Goal: Task Accomplishment & Management: Manage account settings

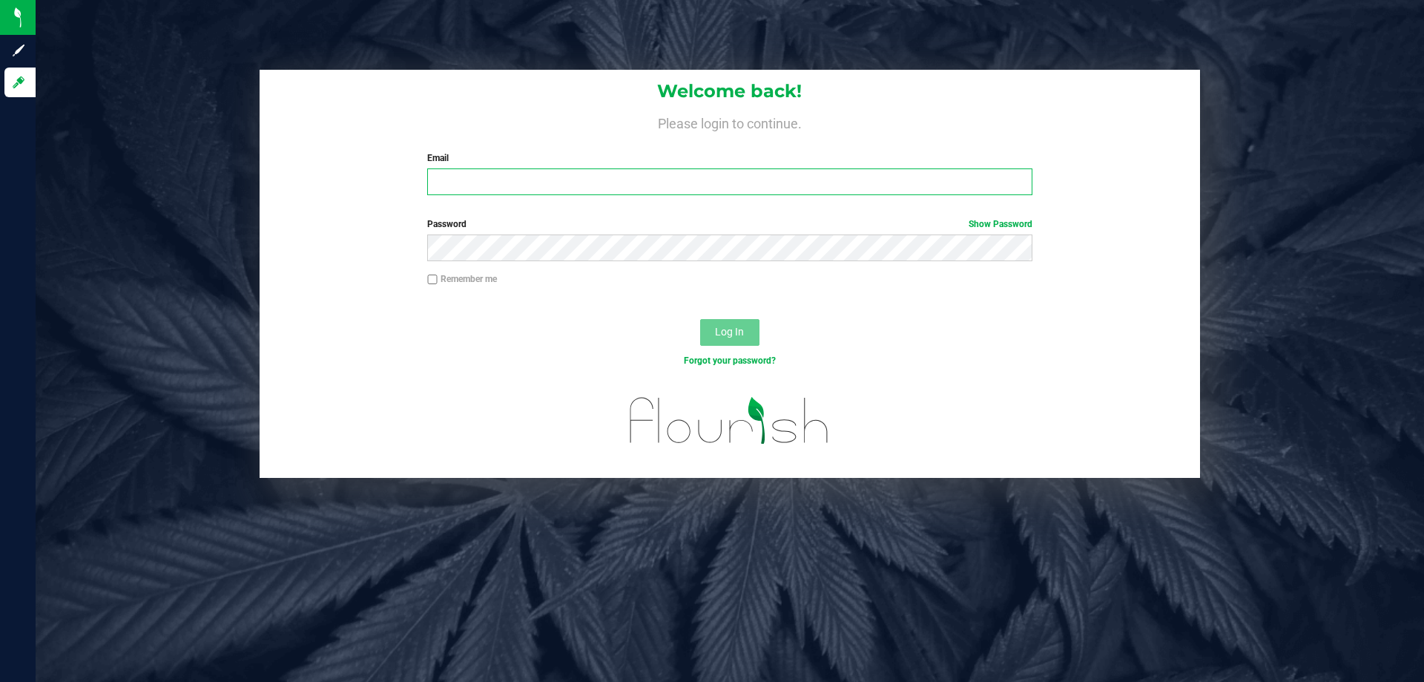
click at [560, 185] on input "Email" at bounding box center [729, 181] width 605 height 27
type input "[EMAIL_ADDRESS][DOMAIN_NAME]"
click at [700, 319] on button "Log In" at bounding box center [729, 332] width 59 height 27
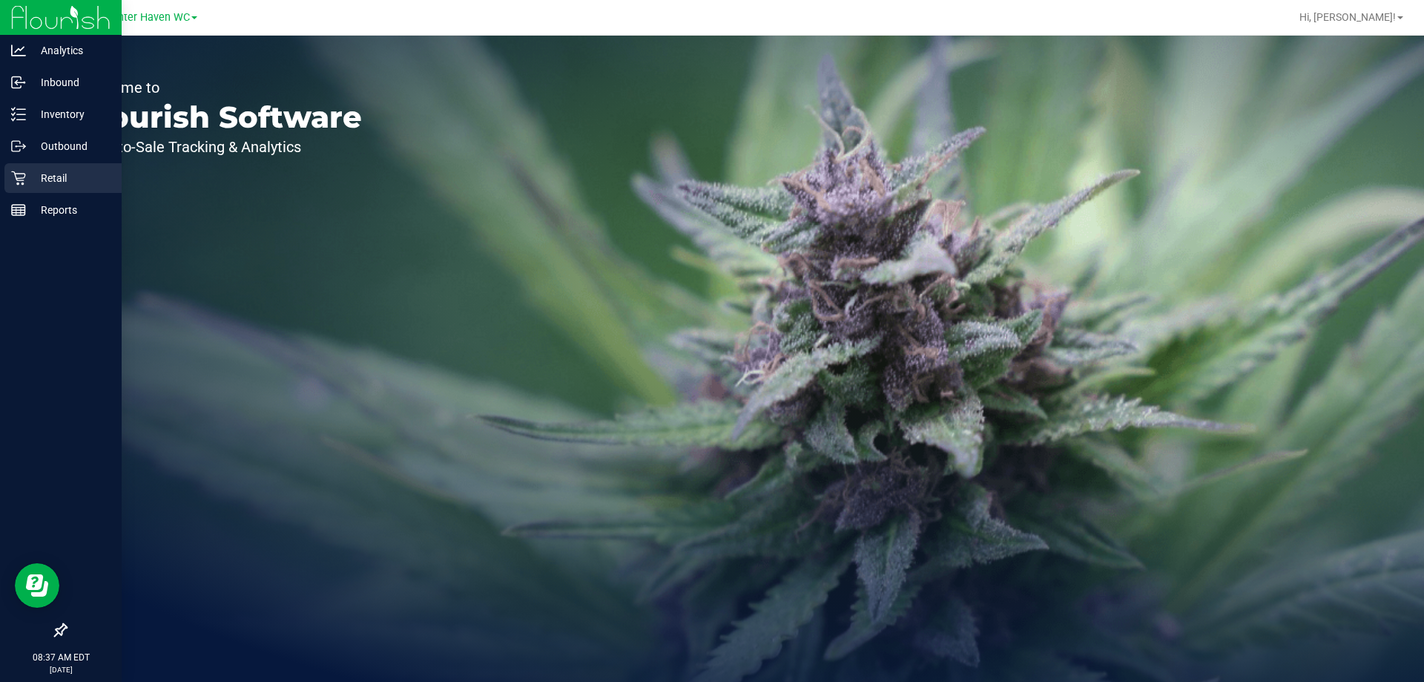
click at [66, 187] on div "Retail" at bounding box center [62, 178] width 117 height 30
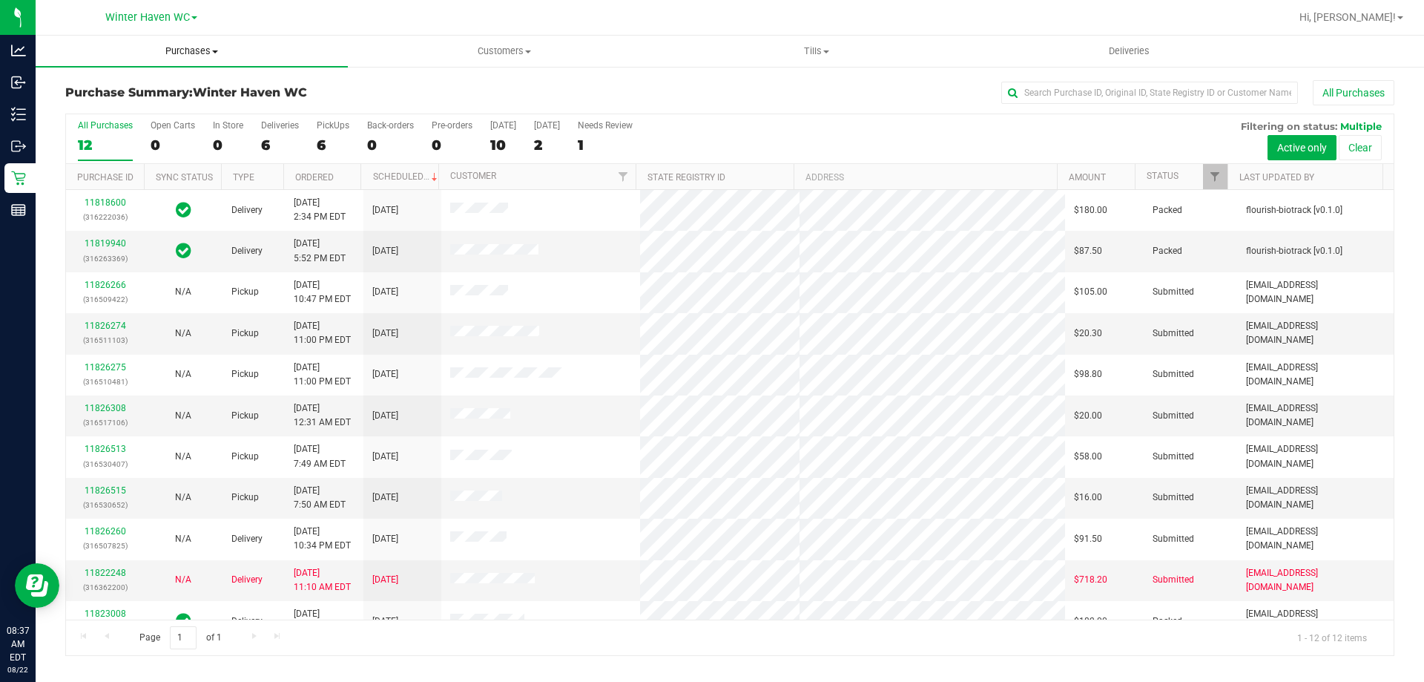
click at [203, 53] on span "Purchases" at bounding box center [192, 51] width 312 height 13
click at [202, 108] on li "Fulfillment" at bounding box center [192, 108] width 312 height 18
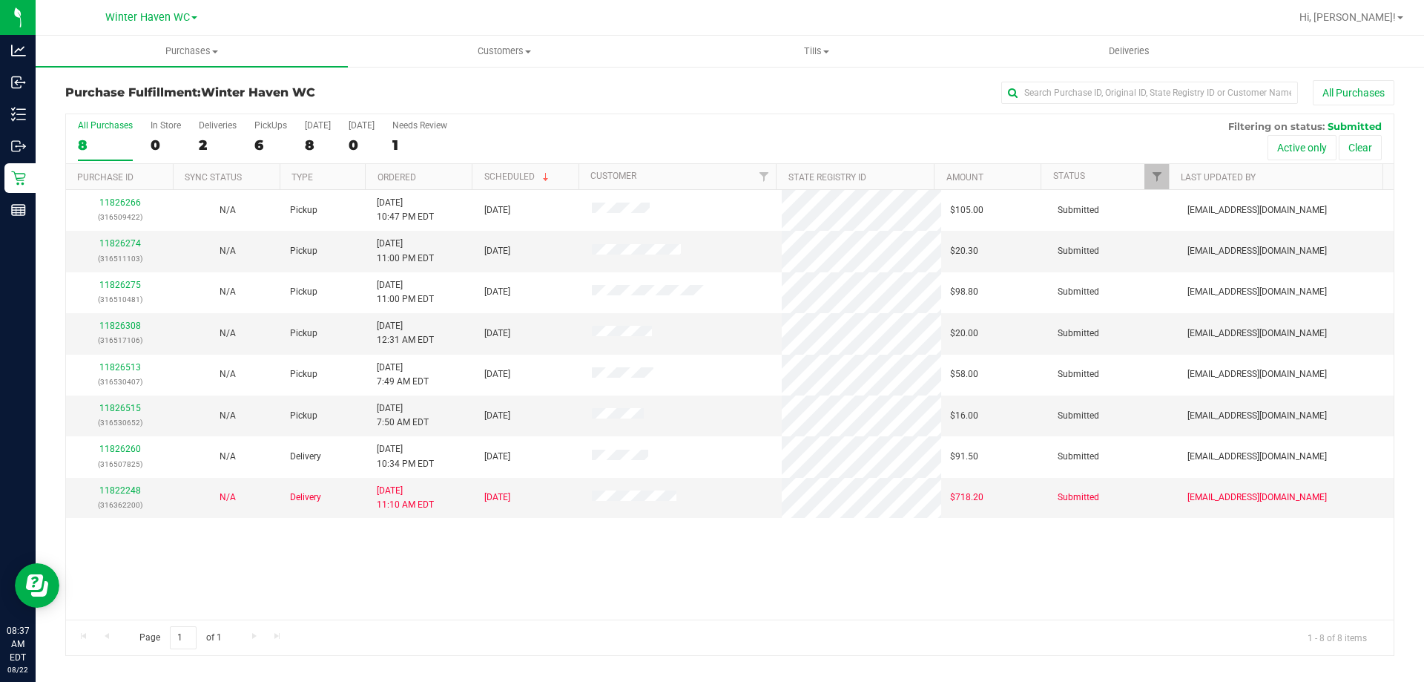
click at [511, 565] on div "11826266 (316509422) N/A Pickup [DATE] 10:47 PM EDT 8/22/2025 $105.00 Submitted…" at bounding box center [730, 405] width 1328 height 430
click at [811, 49] on span "Tills" at bounding box center [816, 51] width 311 height 13
click at [718, 85] on span "Manage tills" at bounding box center [710, 89] width 100 height 13
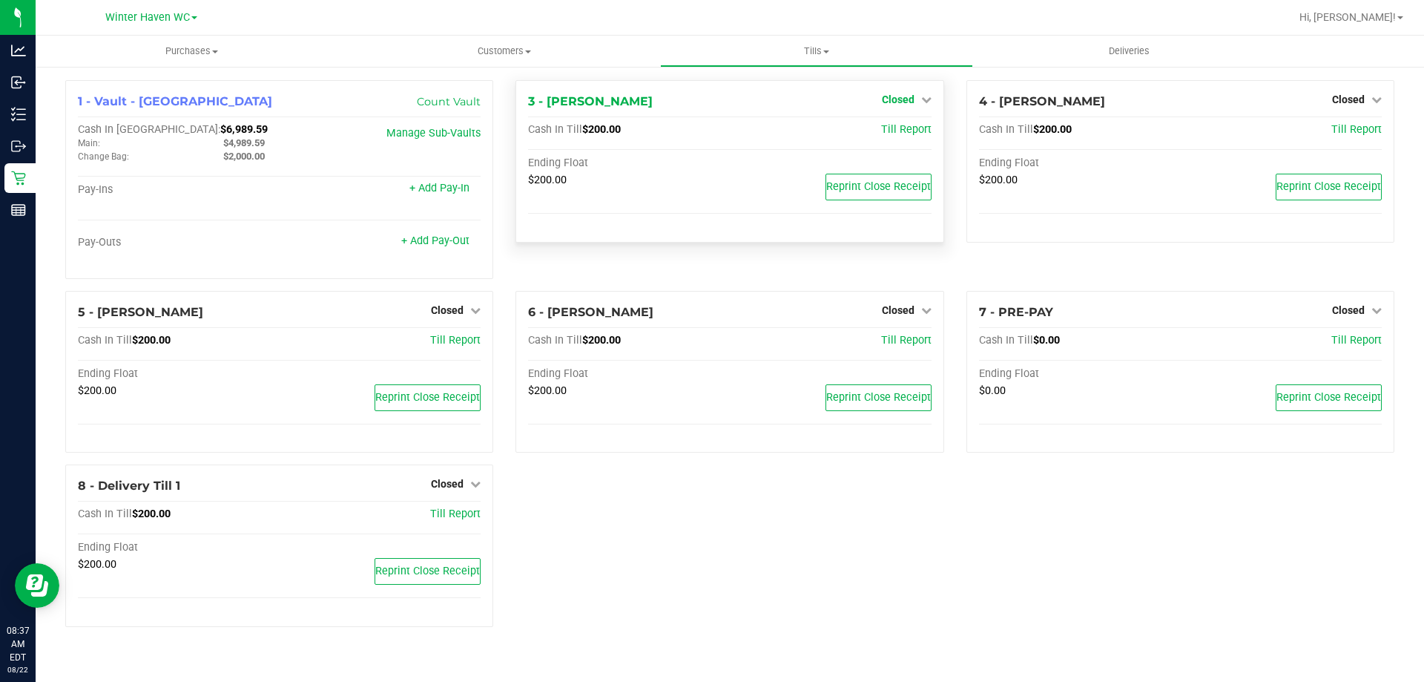
click at [916, 105] on link "Closed" at bounding box center [907, 99] width 50 height 12
click at [904, 132] on link "Open Till" at bounding box center [897, 131] width 39 height 12
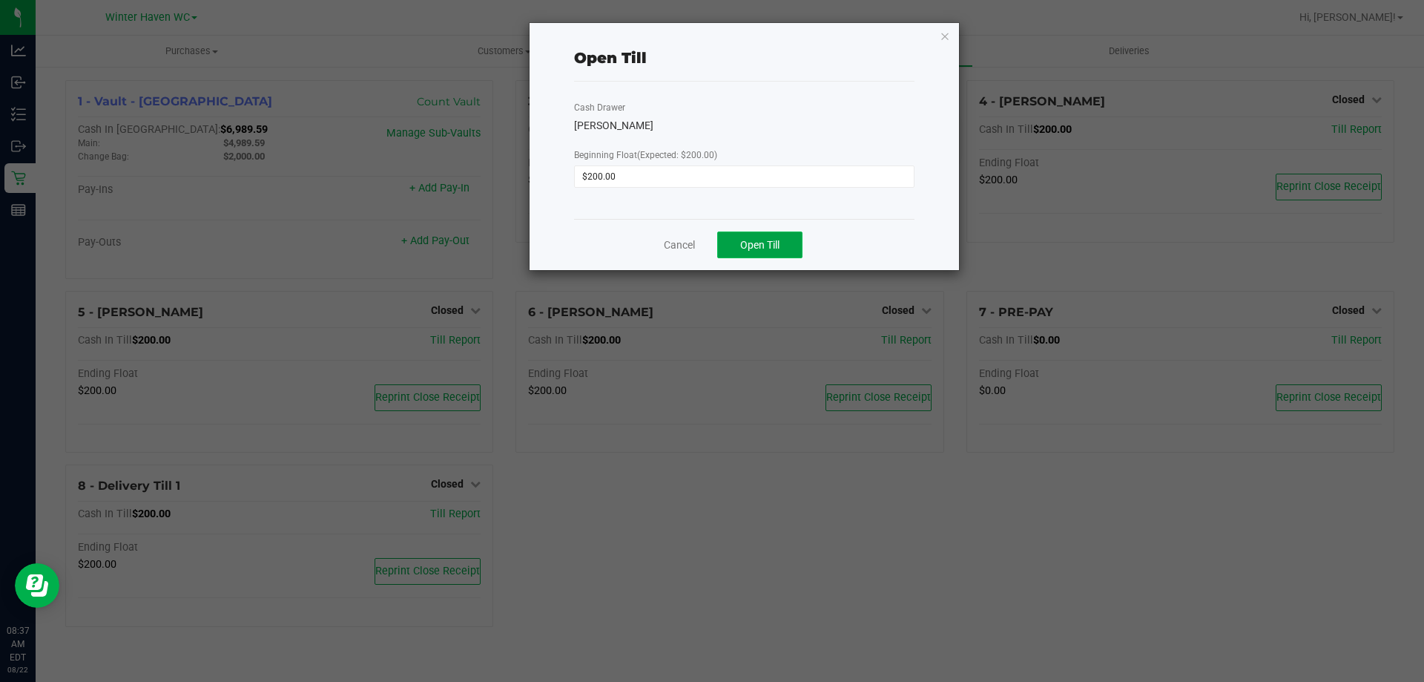
click at [783, 245] on button "Open Till" at bounding box center [759, 244] width 85 height 27
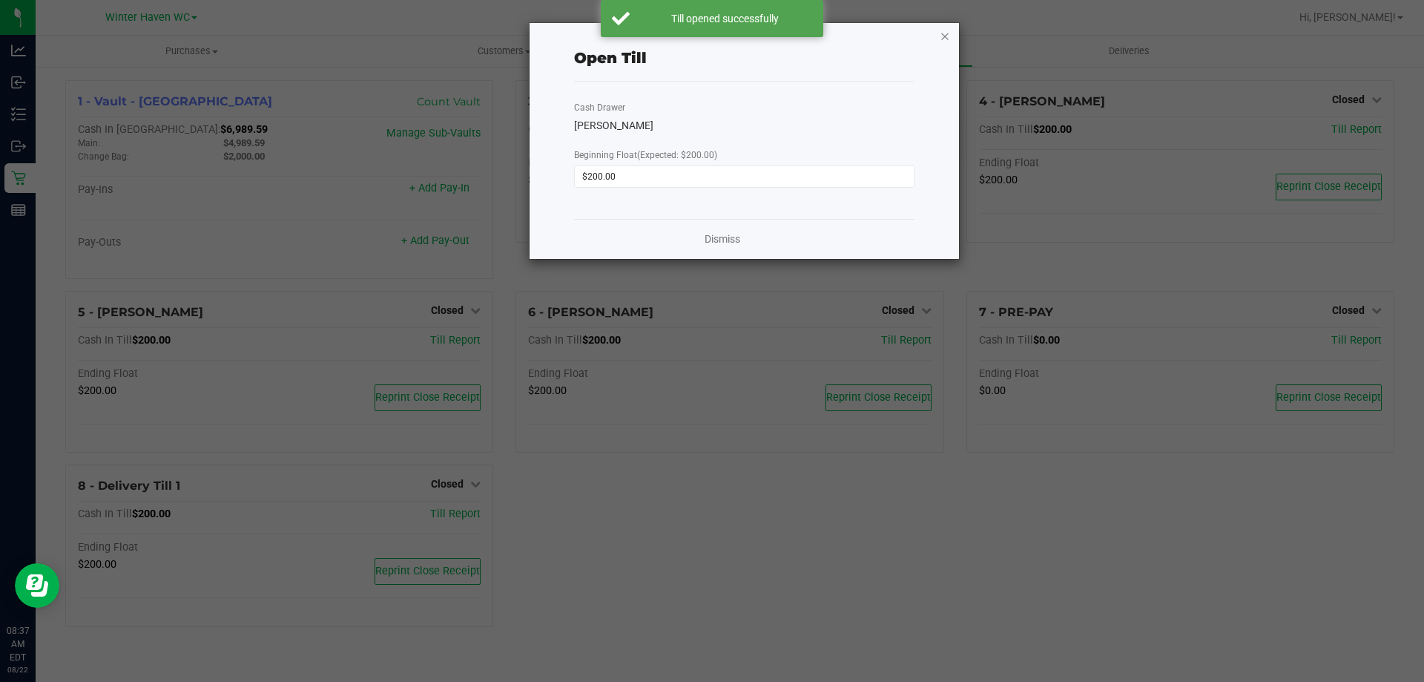
click at [947, 39] on icon "button" at bounding box center [945, 36] width 10 height 18
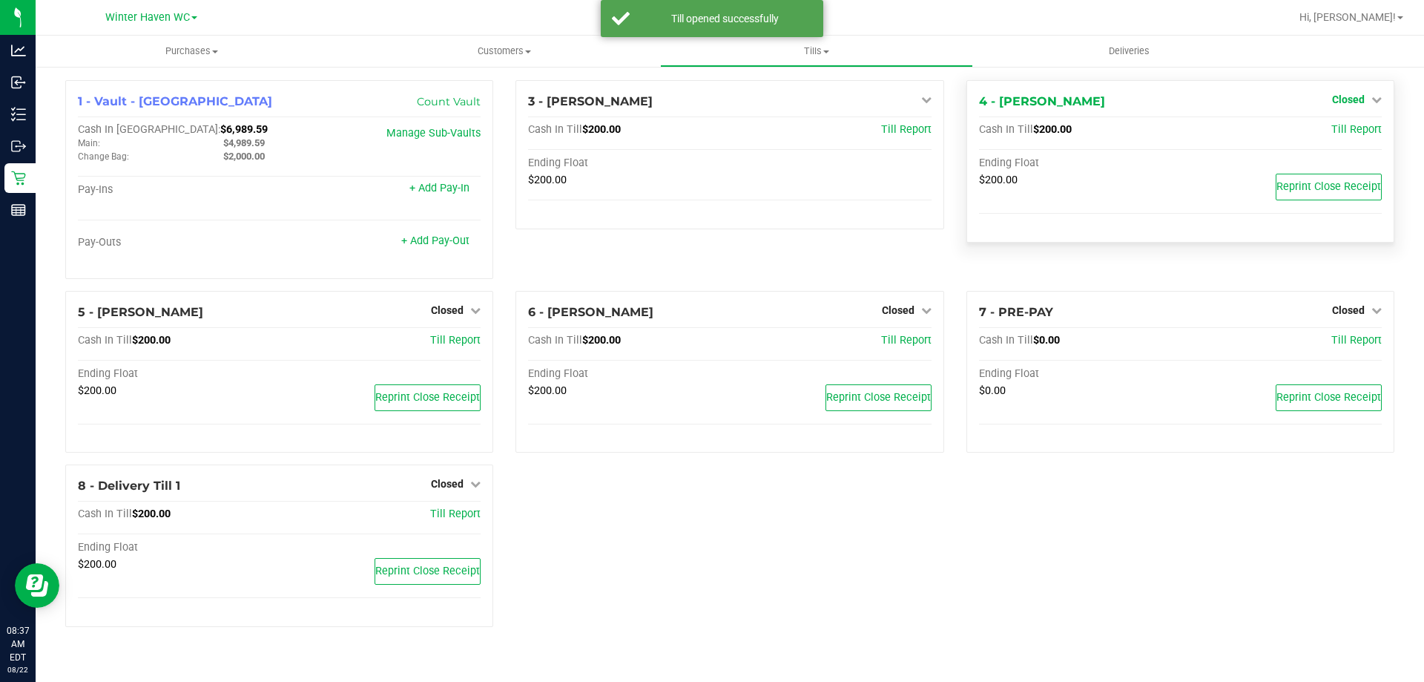
click at [1346, 98] on span "Closed" at bounding box center [1348, 99] width 33 height 12
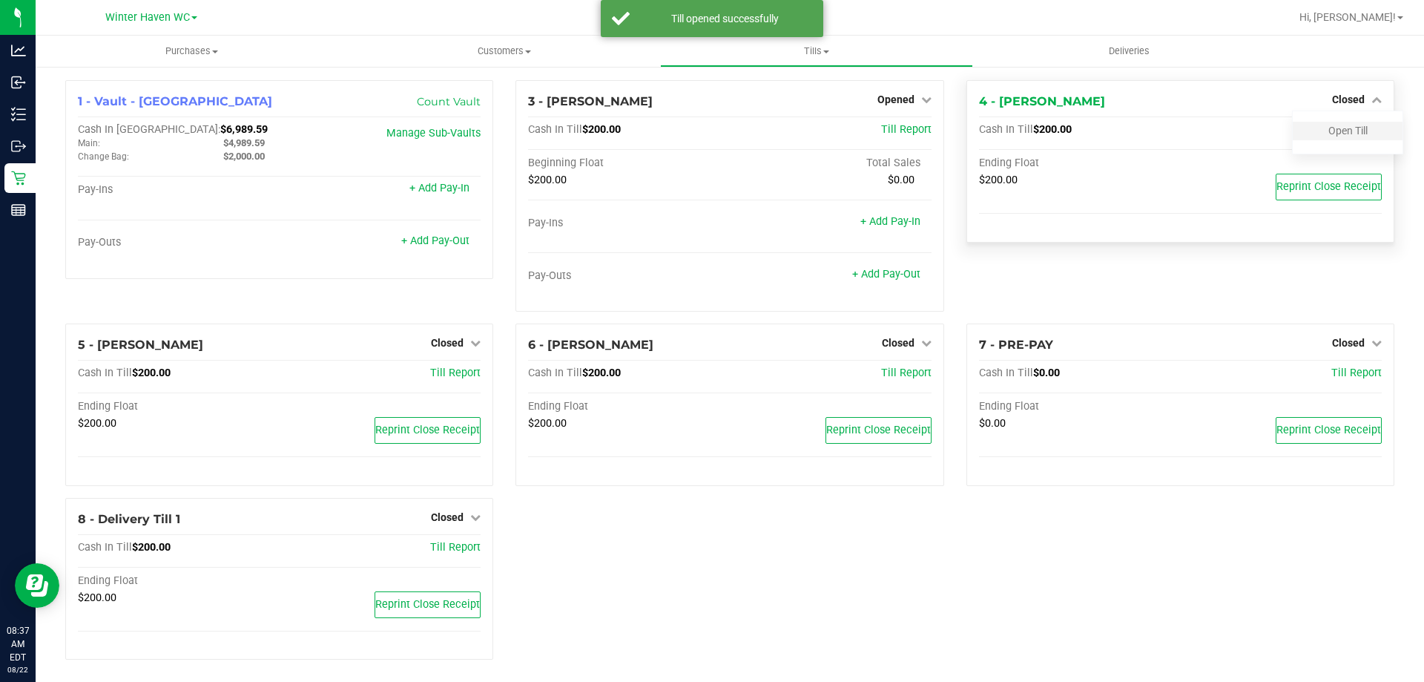
click at [1329, 135] on link "Open Till" at bounding box center [1348, 131] width 39 height 12
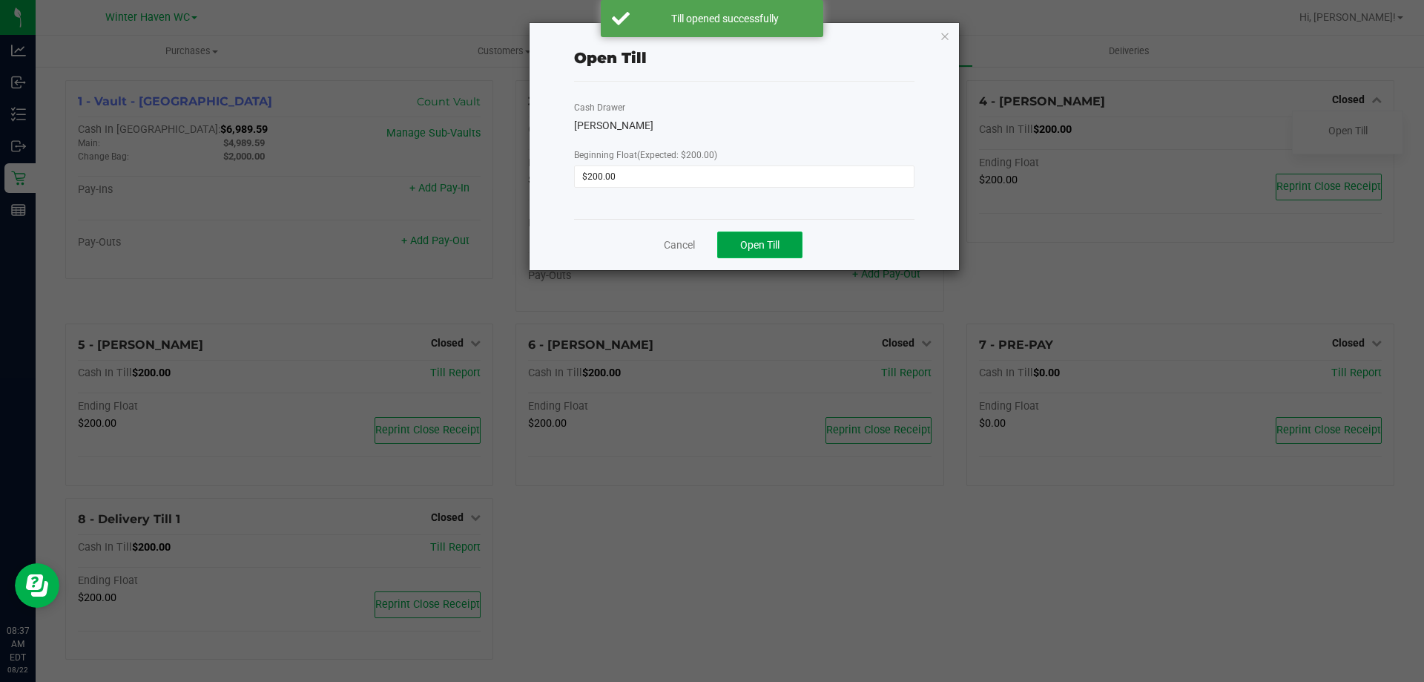
click at [736, 243] on button "Open Till" at bounding box center [759, 244] width 85 height 27
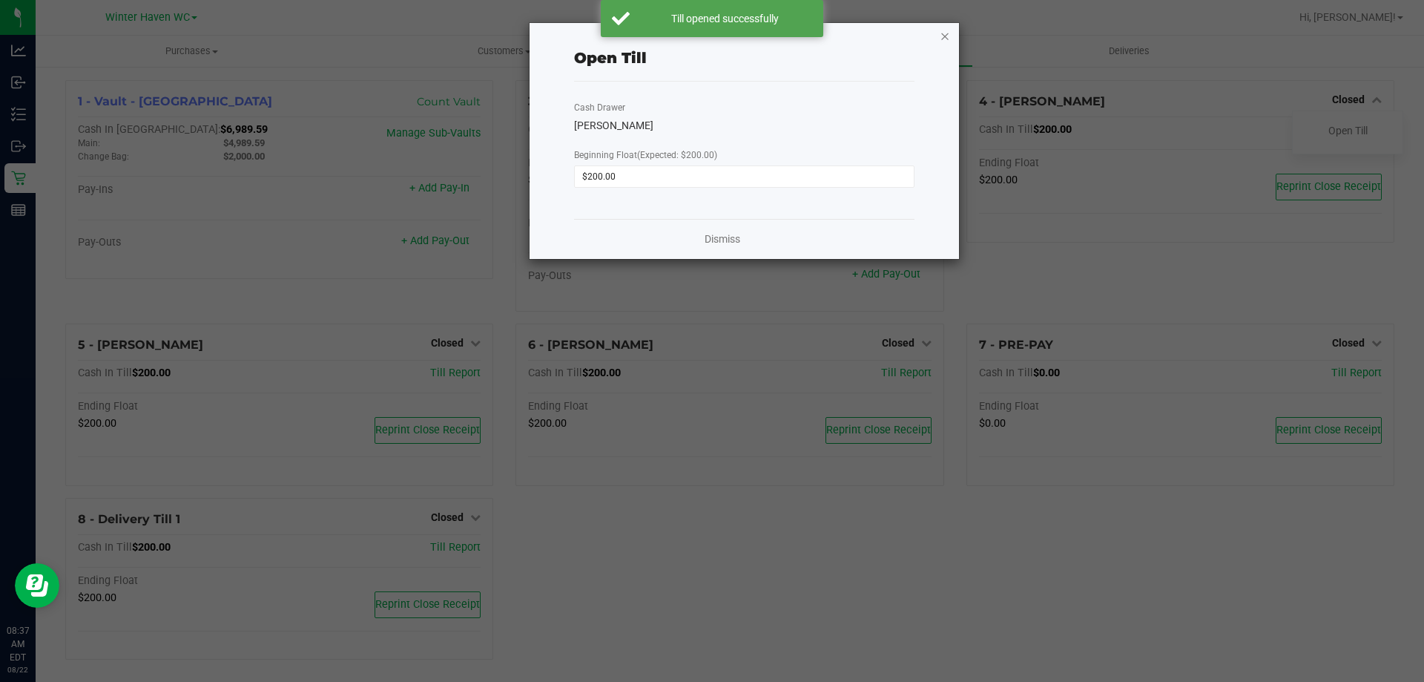
click at [946, 33] on icon "button" at bounding box center [945, 36] width 10 height 18
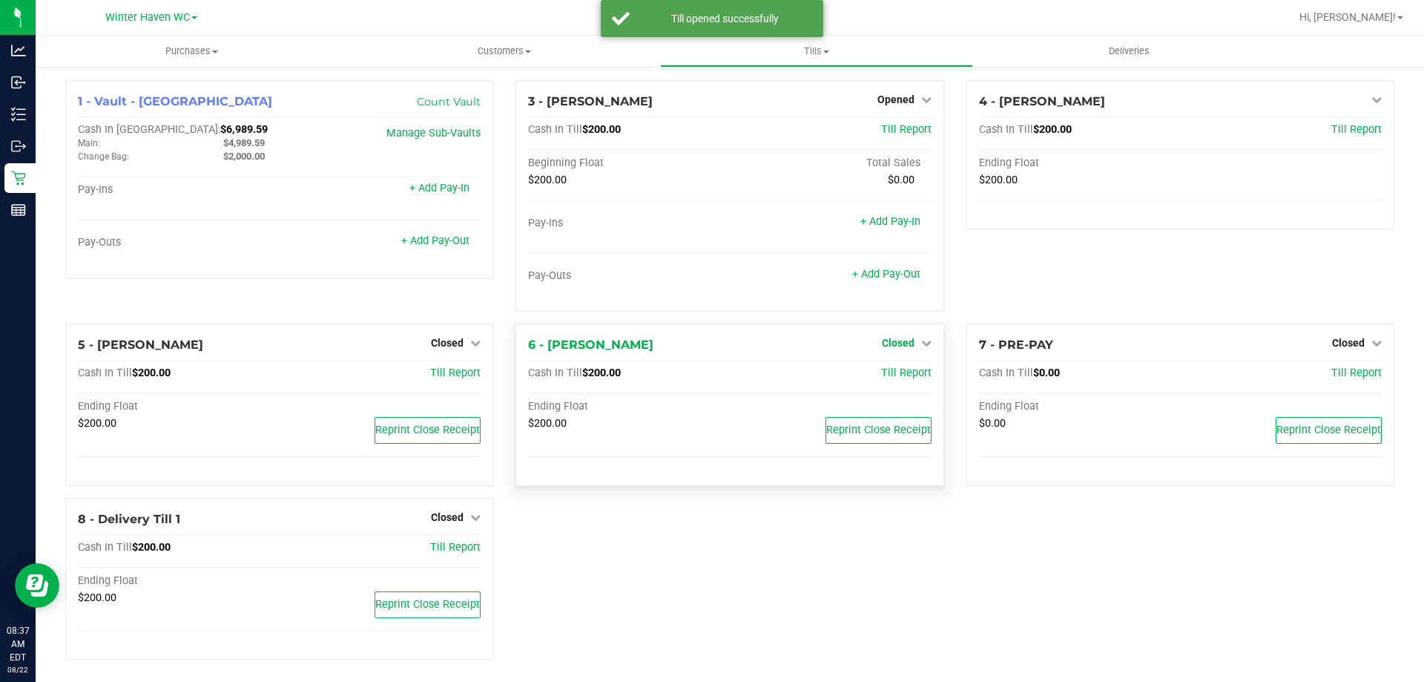
click at [907, 341] on span "Closed" at bounding box center [898, 343] width 33 height 12
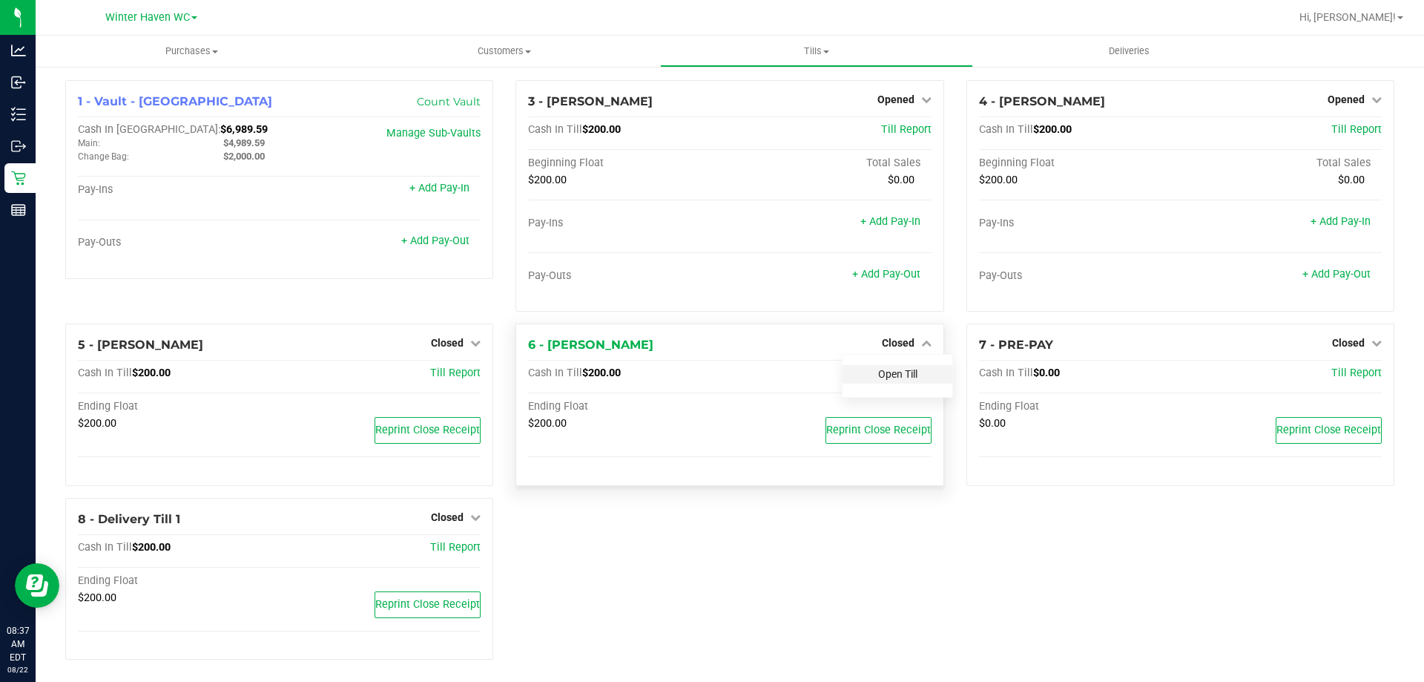
click at [897, 369] on link "Open Till" at bounding box center [897, 374] width 39 height 12
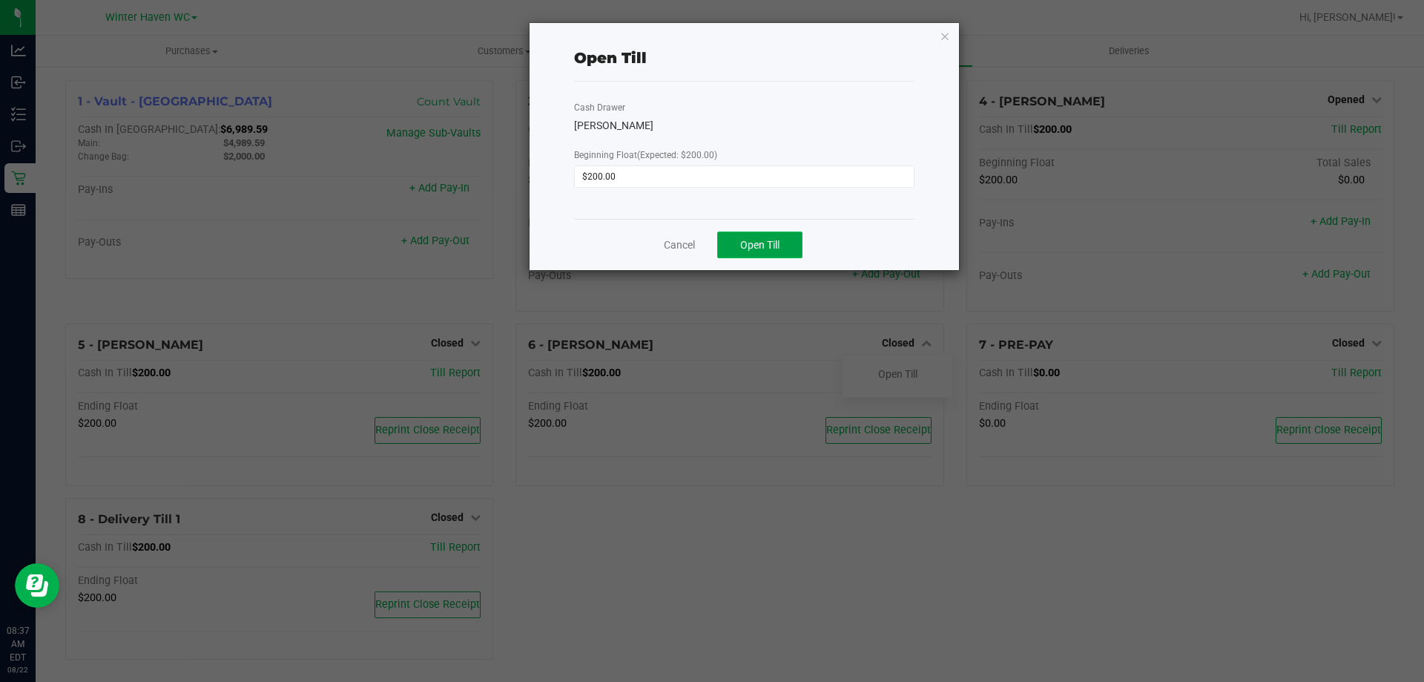
click at [772, 247] on span "Open Till" at bounding box center [759, 245] width 39 height 12
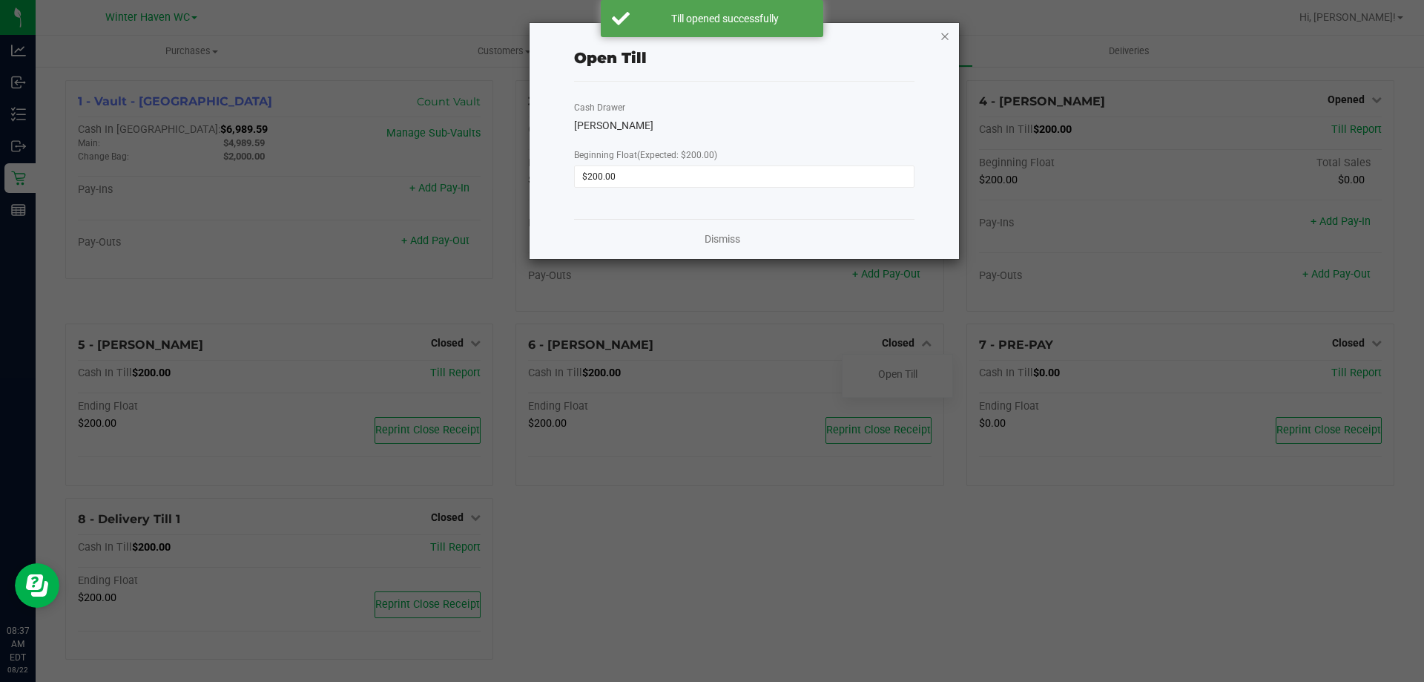
click at [945, 33] on icon "button" at bounding box center [945, 36] width 10 height 18
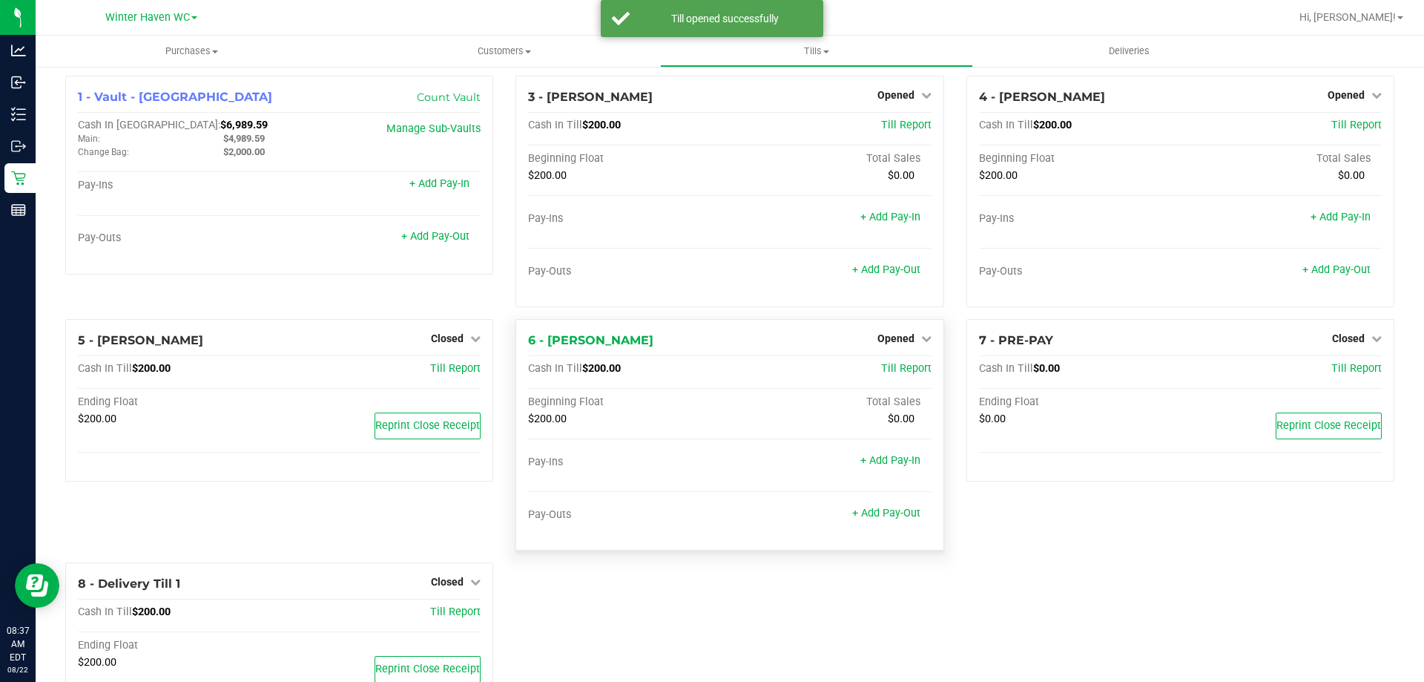
scroll to position [74, 0]
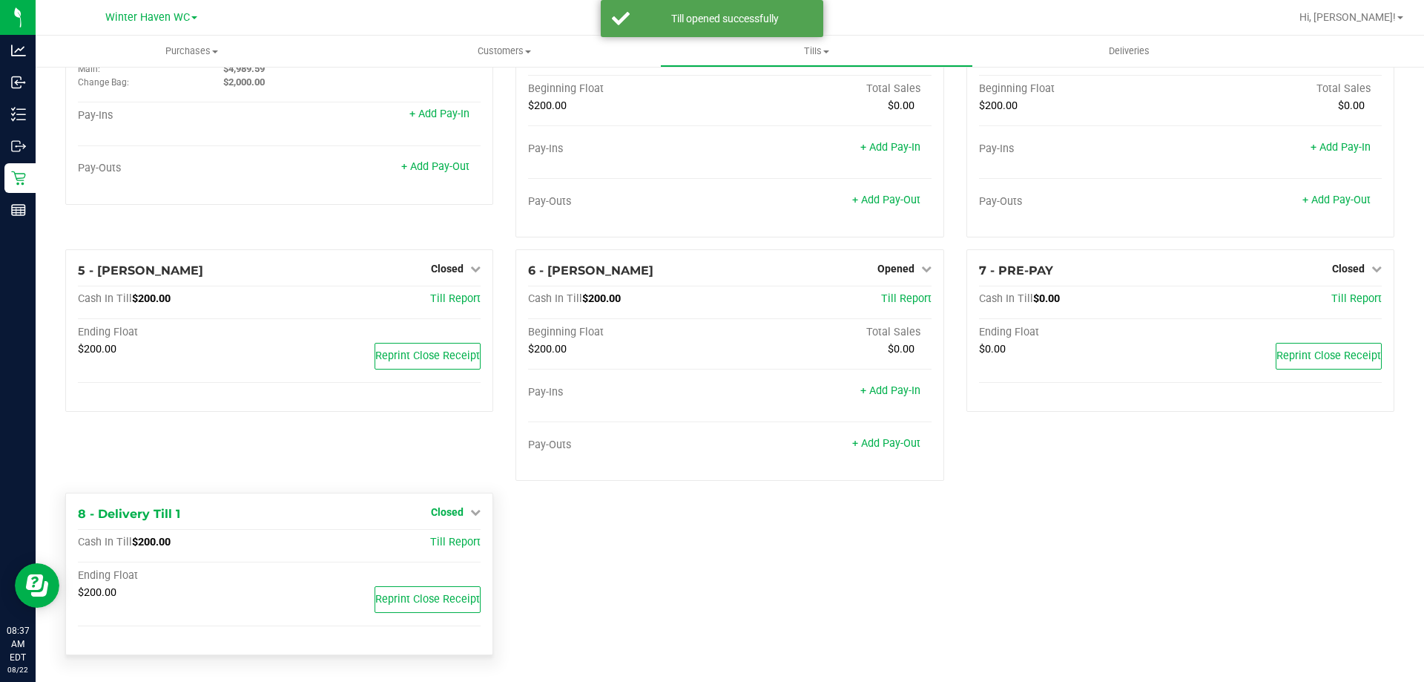
click at [459, 510] on span "Closed" at bounding box center [447, 512] width 33 height 12
click at [461, 541] on link "Open Till" at bounding box center [446, 543] width 39 height 12
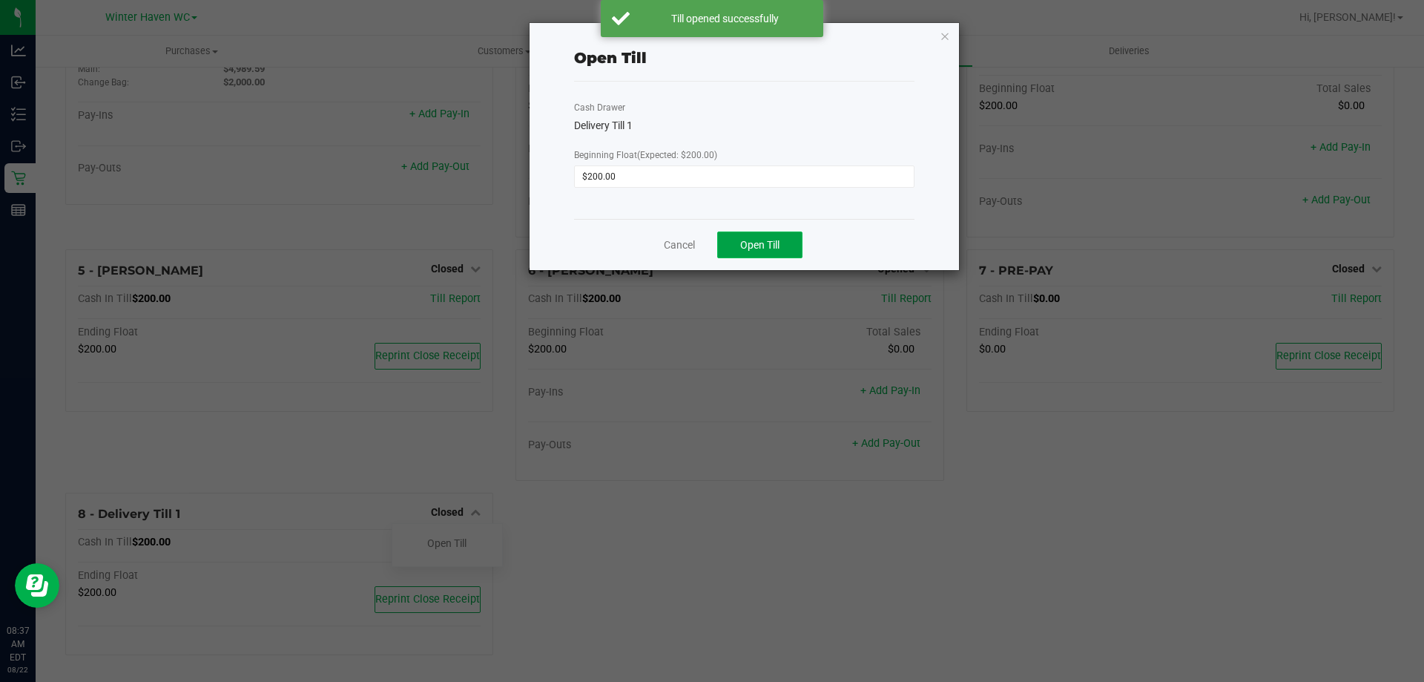
click at [754, 256] on button "Open Till" at bounding box center [759, 244] width 85 height 27
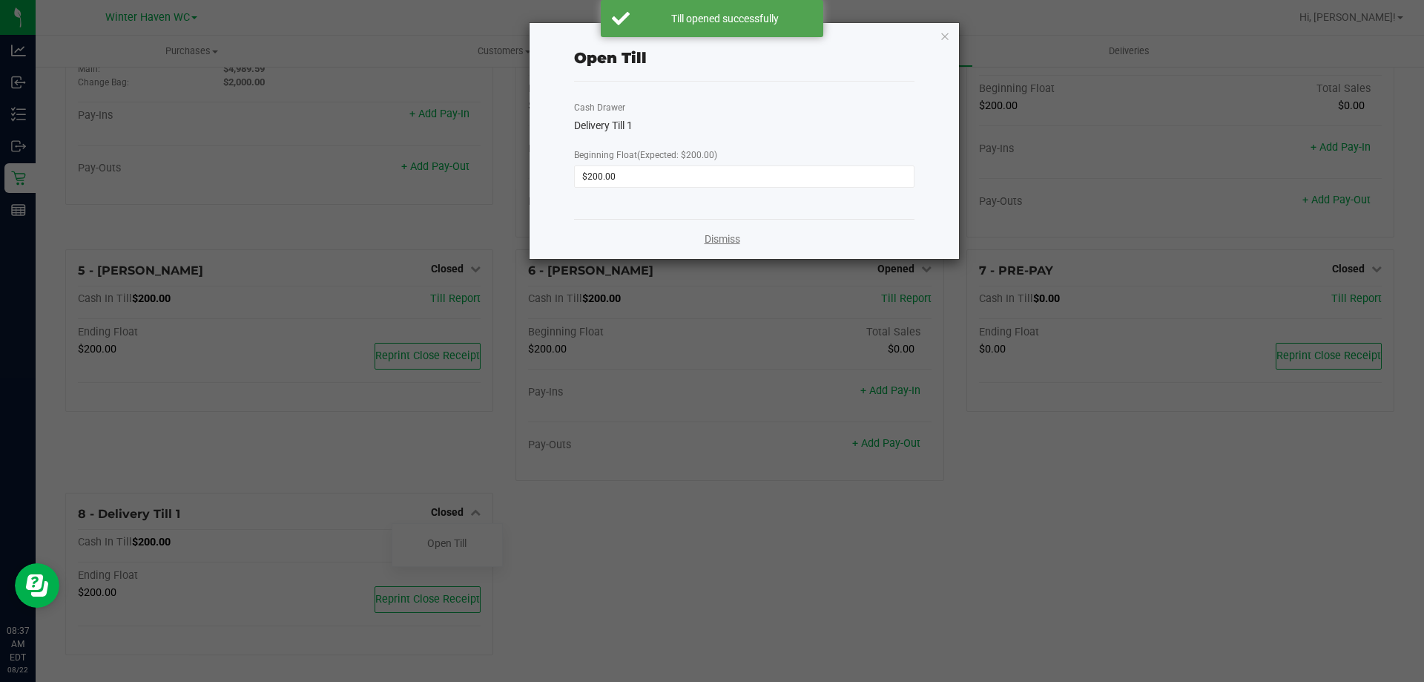
click at [726, 245] on link "Dismiss" at bounding box center [723, 239] width 36 height 16
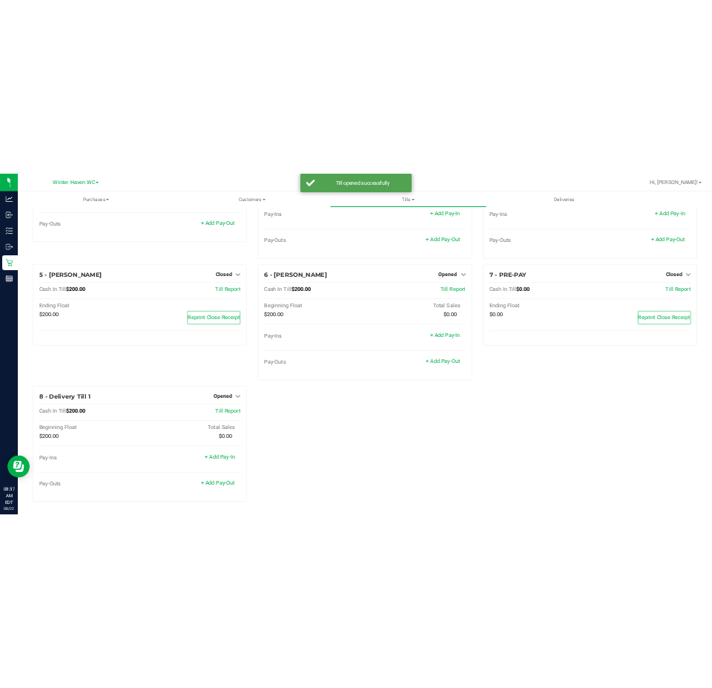
scroll to position [0, 0]
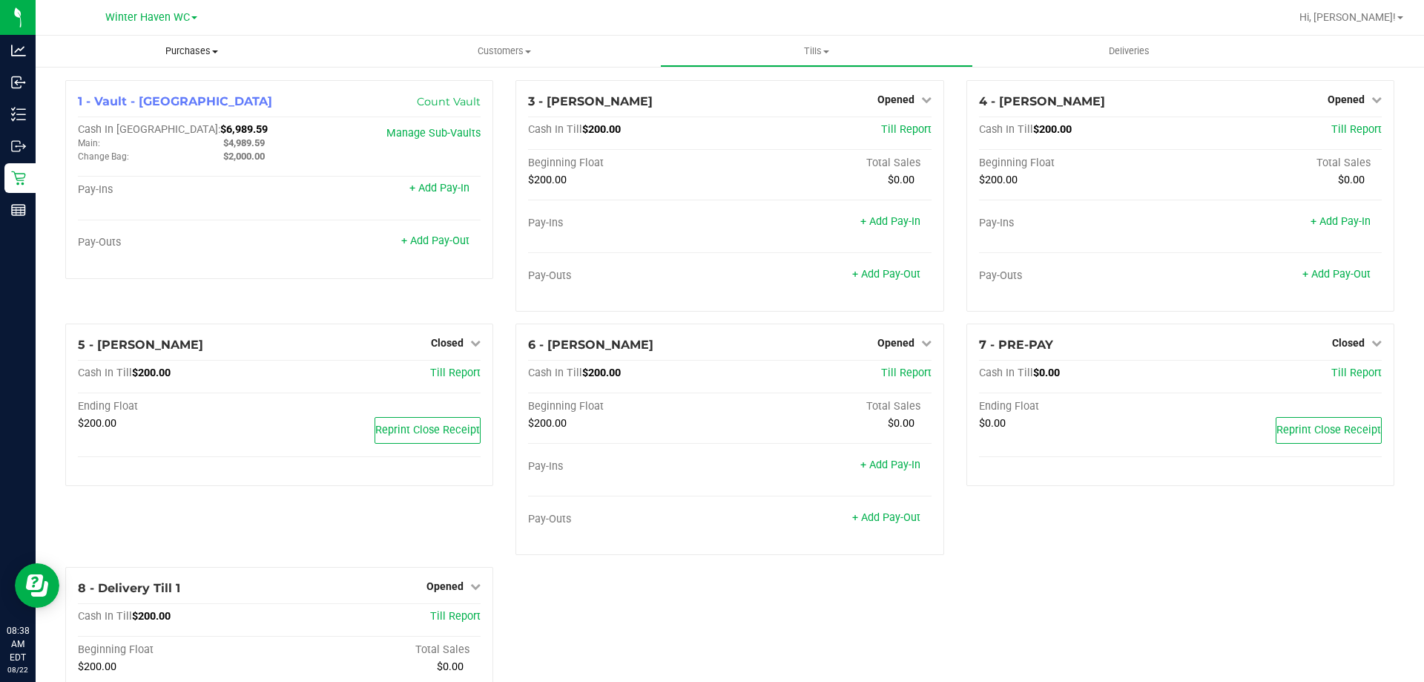
click at [191, 52] on span "Purchases" at bounding box center [192, 51] width 312 height 13
click at [184, 83] on span "Summary of purchases" at bounding box center [112, 89] width 152 height 13
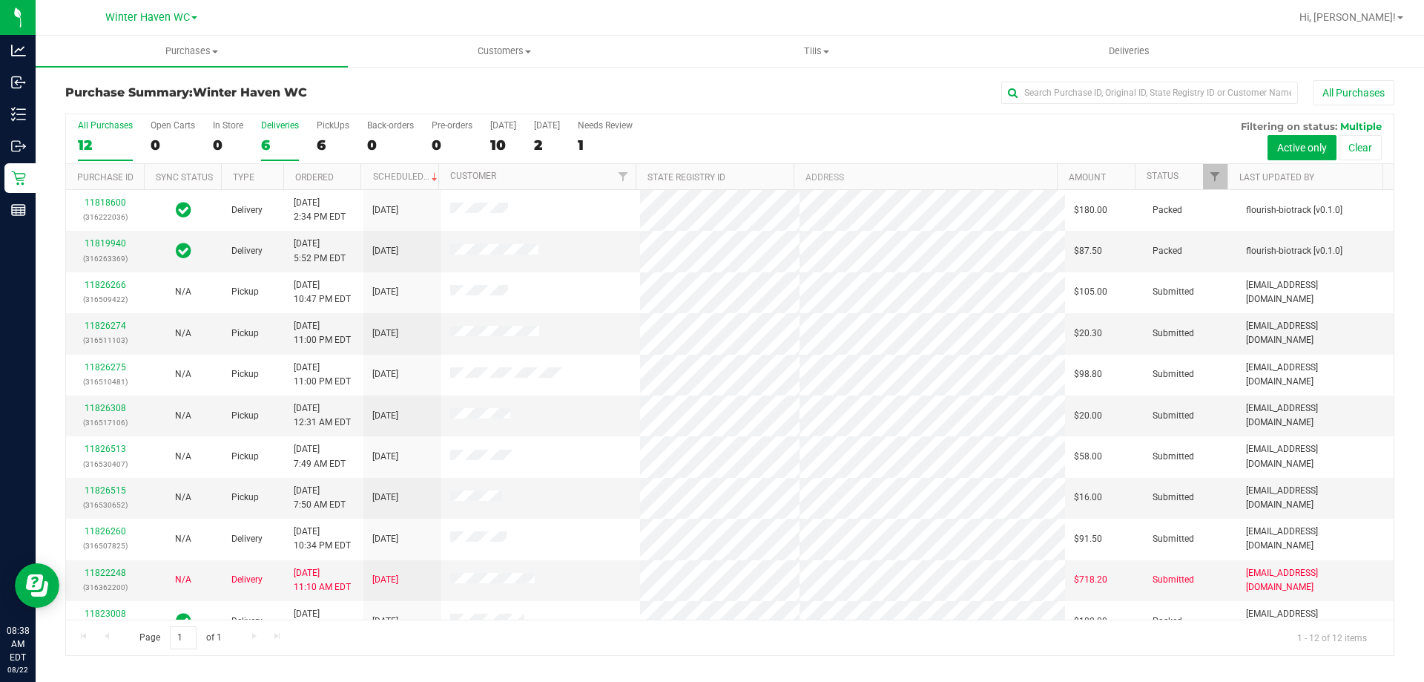
click at [268, 135] on label "Deliveries 6" at bounding box center [280, 140] width 38 height 41
click at [0, 0] on input "Deliveries 6" at bounding box center [0, 0] width 0 height 0
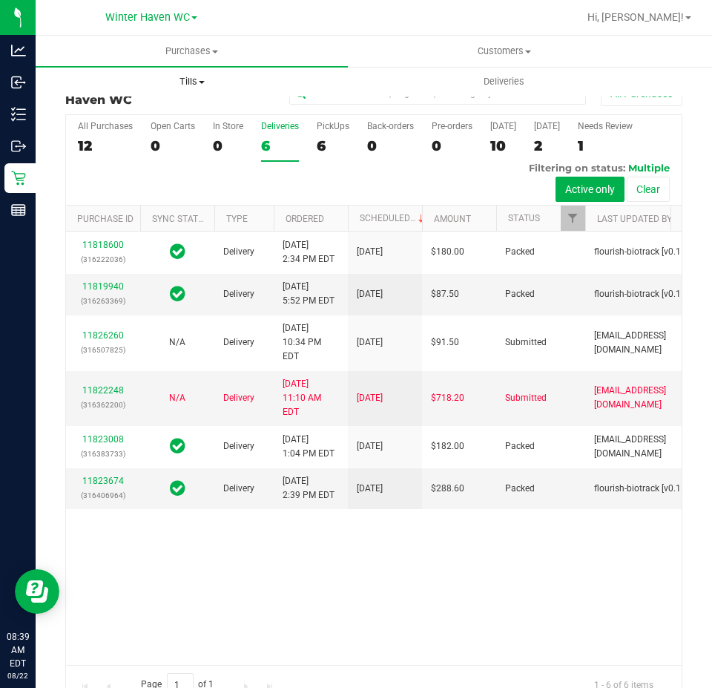
click at [243, 78] on span "Tills" at bounding box center [191, 81] width 311 height 13
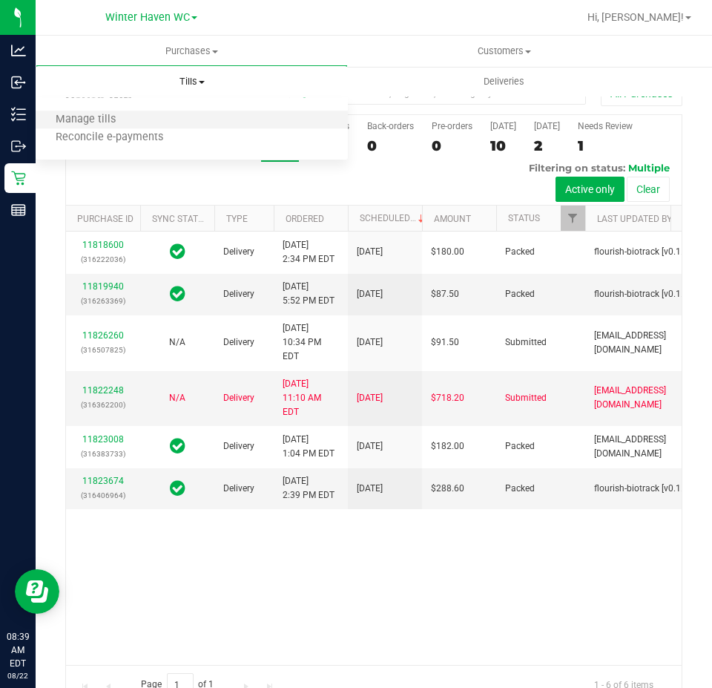
click at [250, 120] on li "Manage tills" at bounding box center [192, 120] width 312 height 18
